Goal: Book appointment/travel/reservation

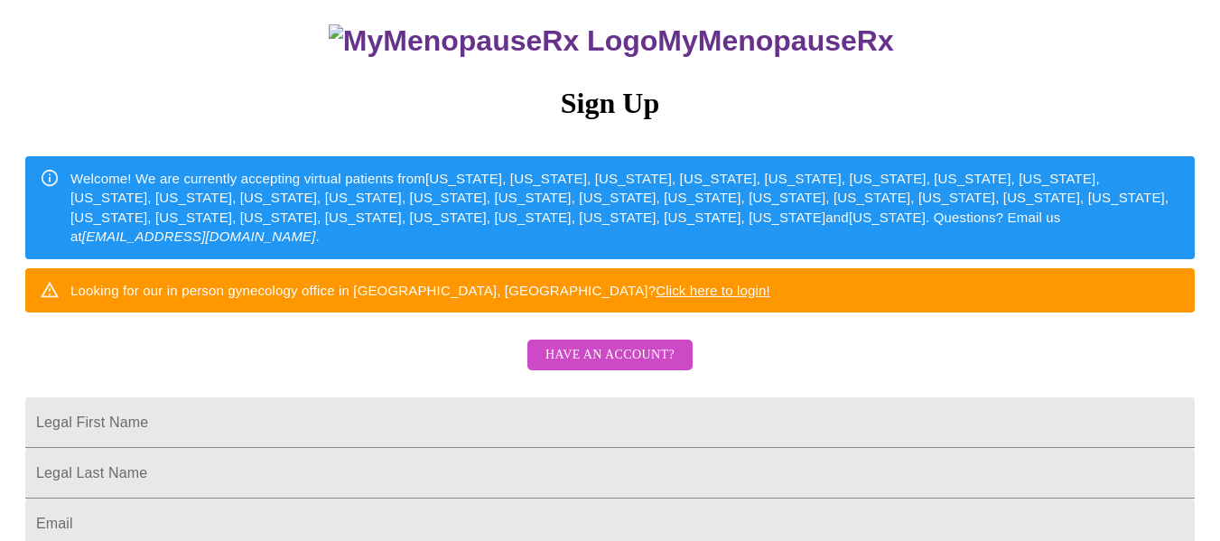
click at [620, 367] on span "Have an account?" at bounding box center [610, 355] width 129 height 23
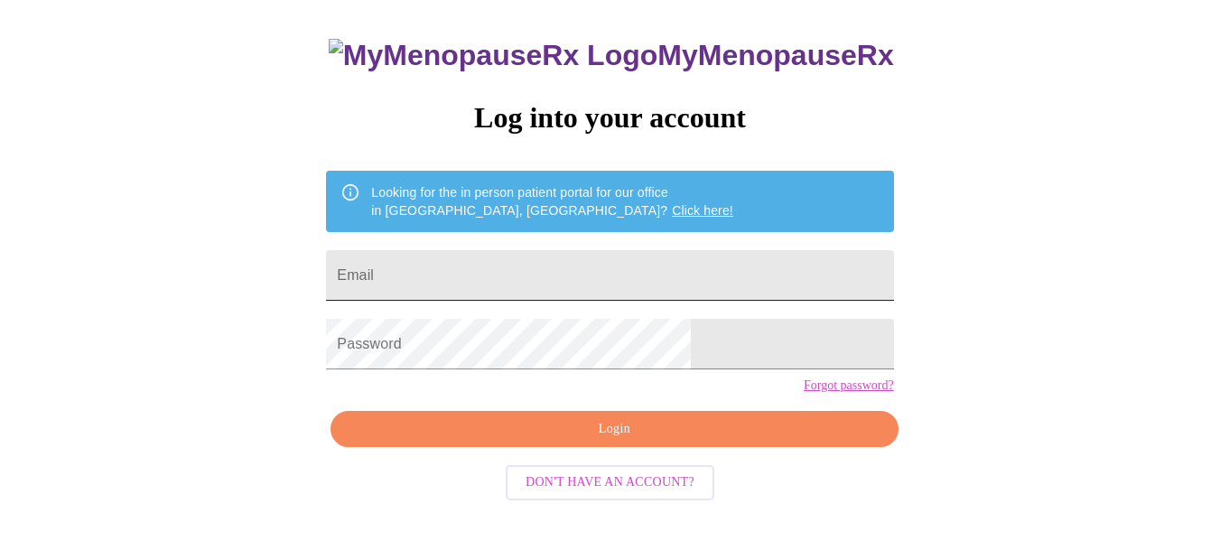
click at [481, 275] on input "Email" at bounding box center [609, 275] width 567 height 51
type input "[EMAIL_ADDRESS][DOMAIN_NAME]"
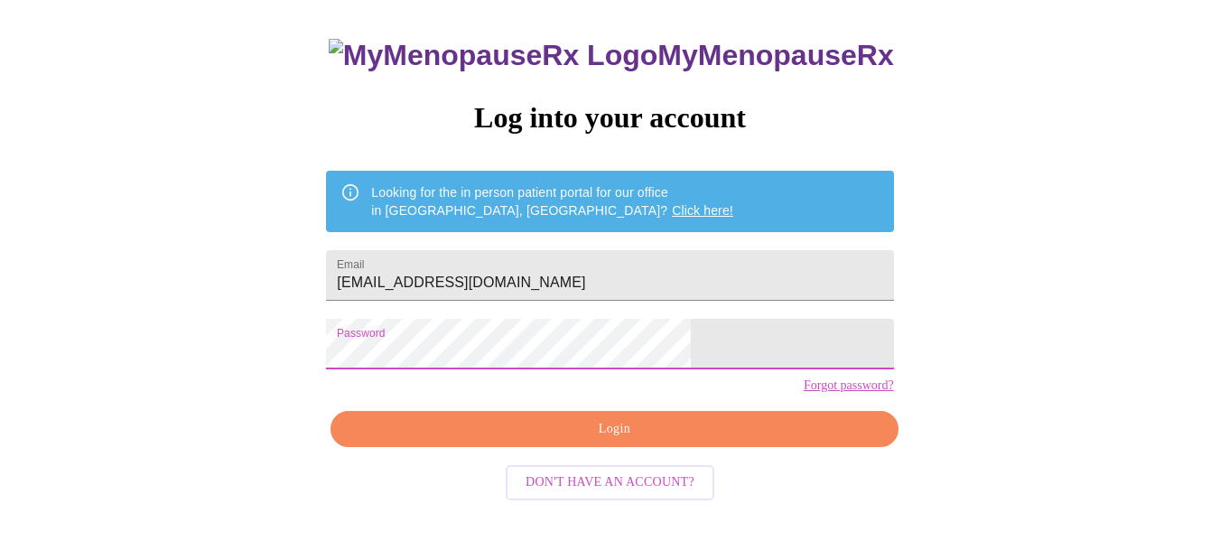
click at [615, 441] on span "Login" at bounding box center [614, 429] width 526 height 23
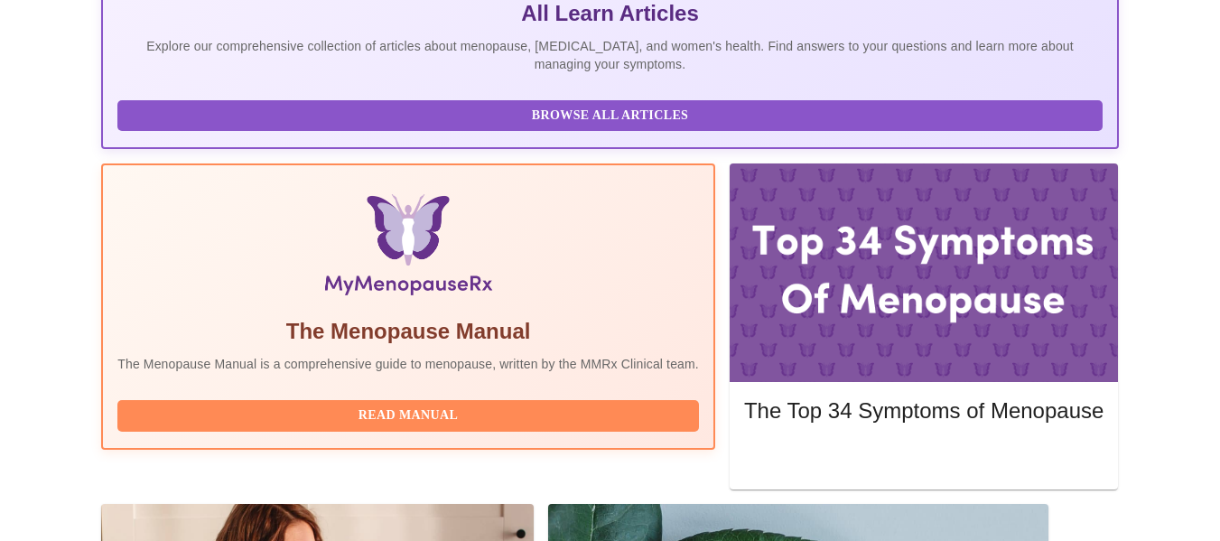
scroll to position [448, 0]
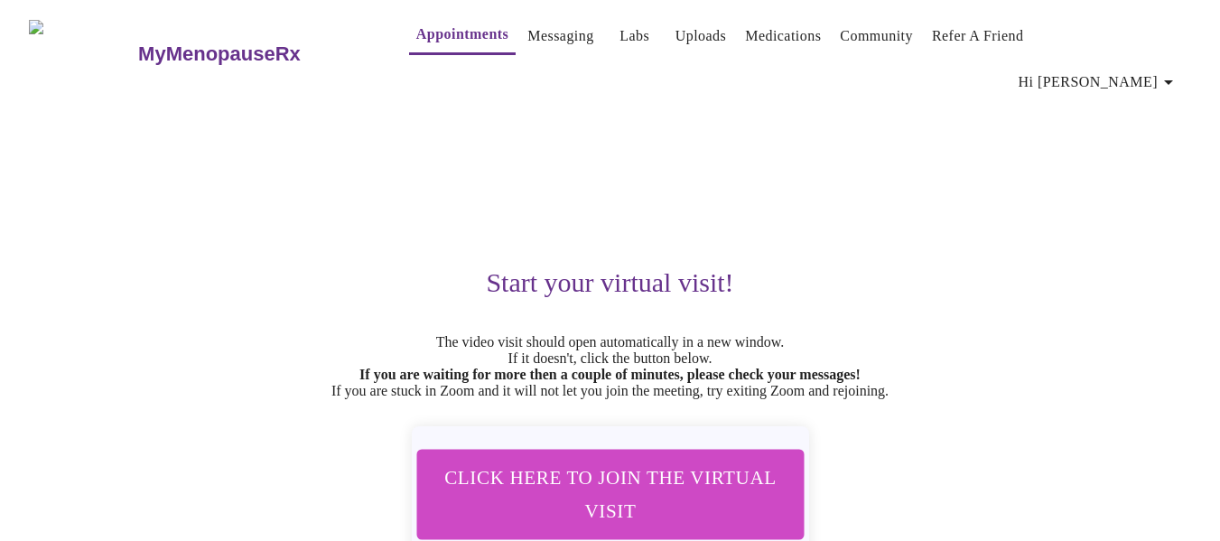
click at [643, 484] on span "Click here to join the virtual visit" at bounding box center [610, 494] width 340 height 67
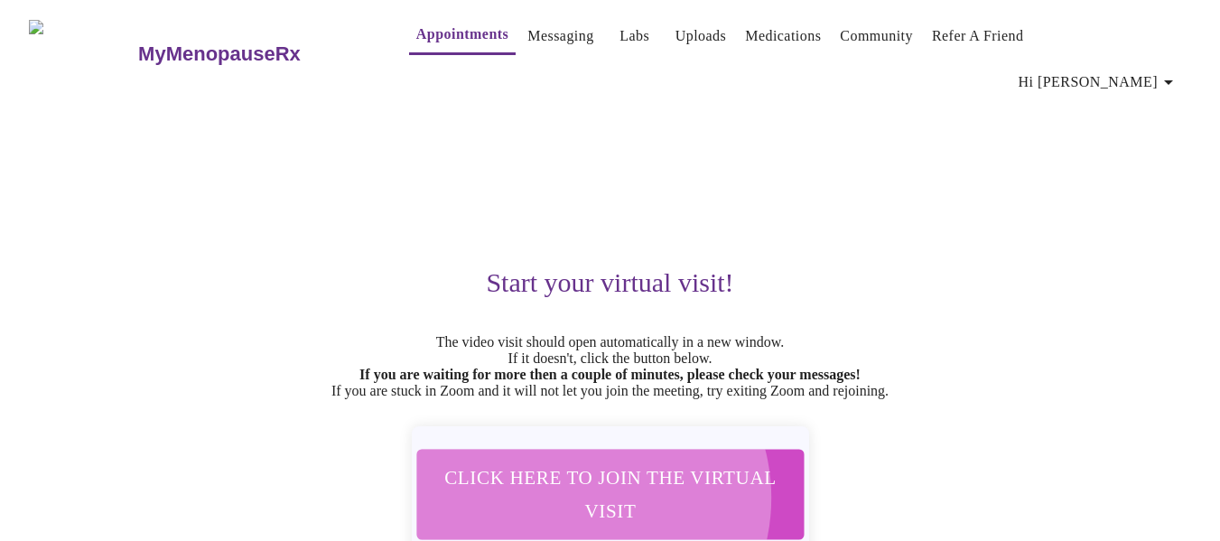
click at [580, 484] on span "Click here to join the virtual visit" at bounding box center [610, 494] width 340 height 67
